Goal: Check status: Check status

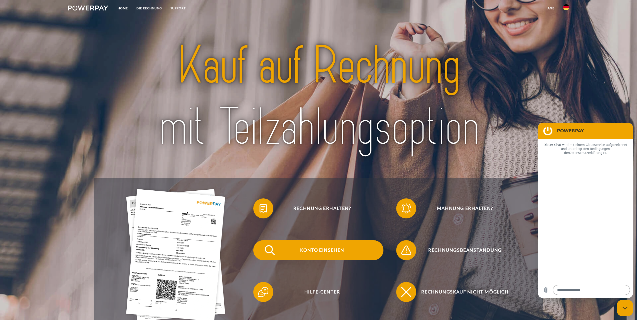
click at [331, 253] on span "Konto einsehen" at bounding box center [322, 250] width 123 height 20
type textarea "*"
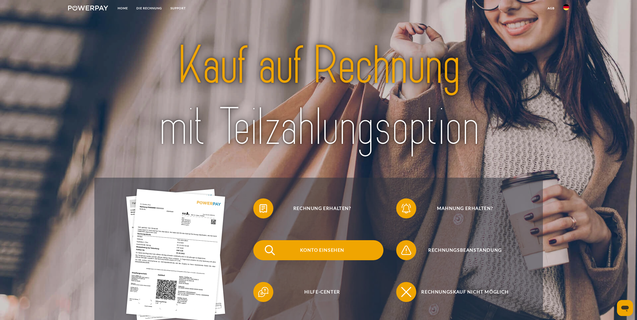
click at [311, 246] on span "Konto einsehen" at bounding box center [322, 250] width 123 height 20
